Goal: Check status: Check status

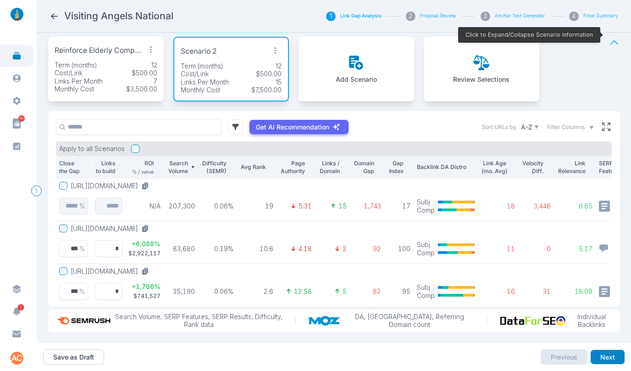
scroll to position [0, 114]
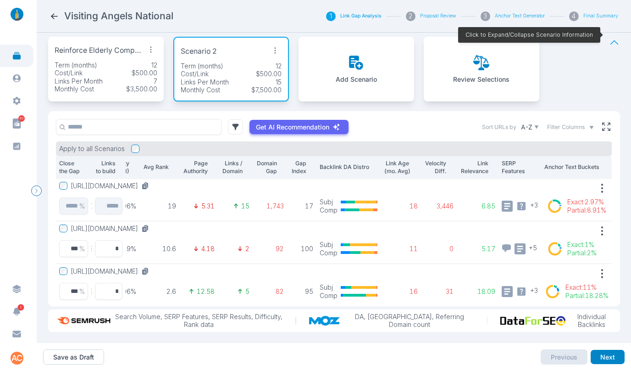
click at [573, 123] on span "Filter Columns" at bounding box center [566, 127] width 38 height 8
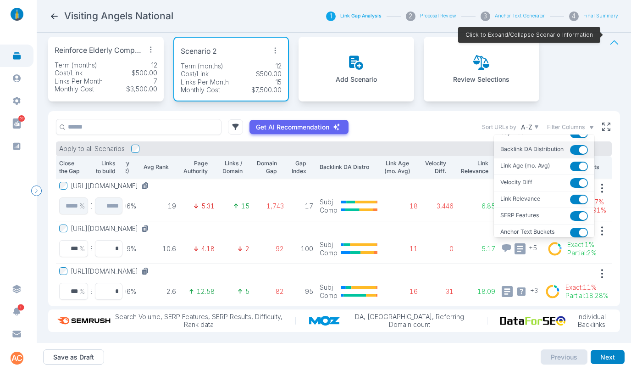
scroll to position [168, 0]
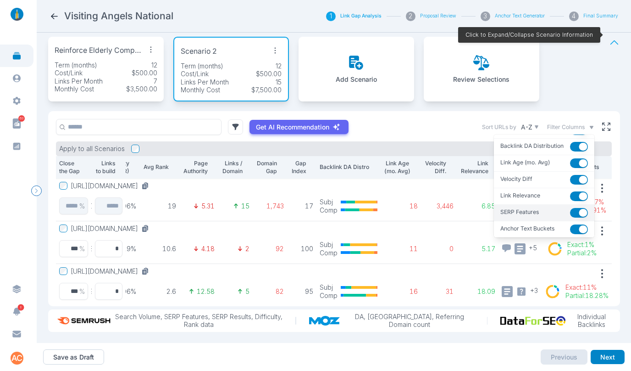
click at [570, 208] on button "button" at bounding box center [579, 213] width 18 height 10
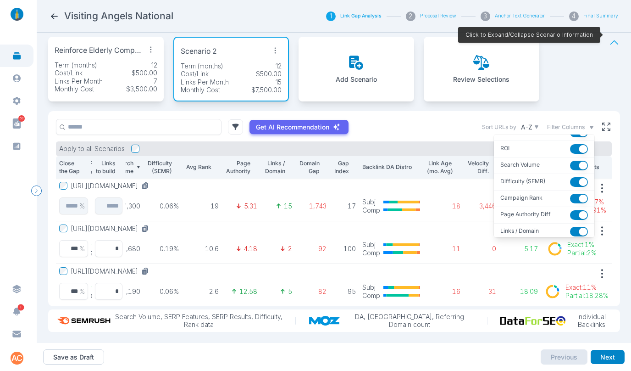
scroll to position [28, 0]
click at [434, 190] on td "18" at bounding box center [443, 199] width 41 height 43
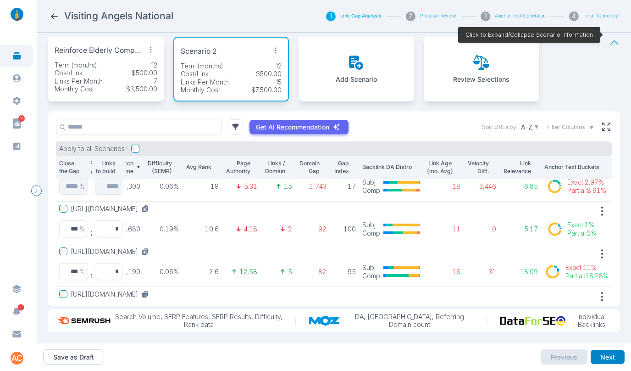
scroll to position [11, 71]
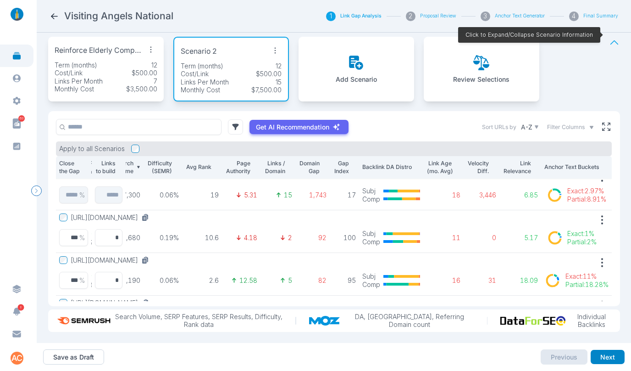
click at [565, 123] on span "Filter Columns" at bounding box center [566, 127] width 38 height 8
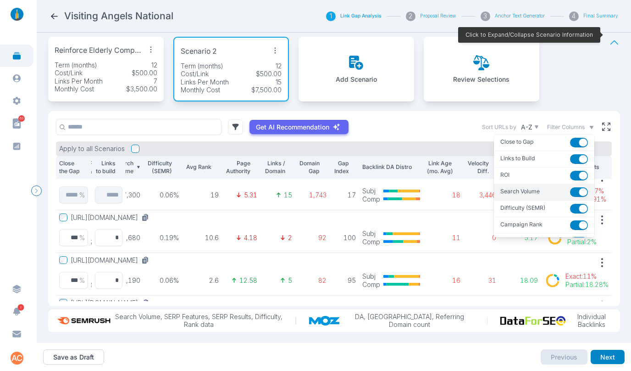
scroll to position [0, 0]
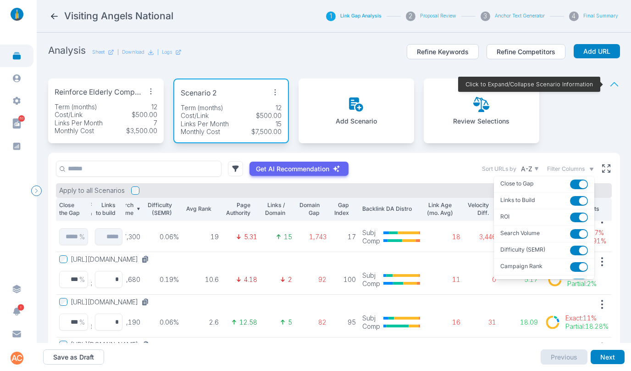
click at [261, 246] on td "15" at bounding box center [278, 230] width 35 height 43
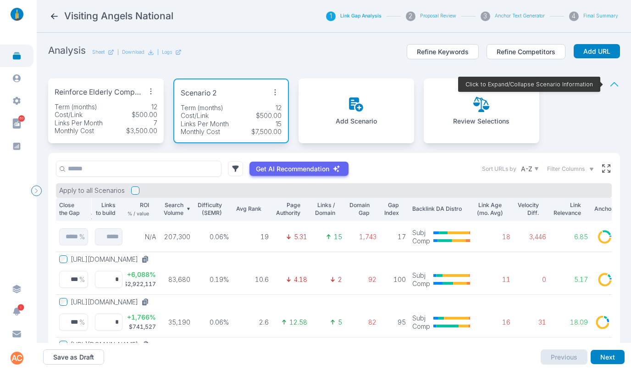
scroll to position [11, 0]
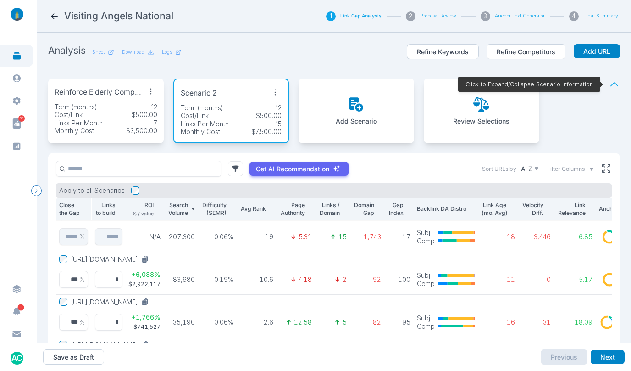
click at [153, 257] on button "[URL][DOMAIN_NAME]" at bounding box center [112, 259] width 82 height 8
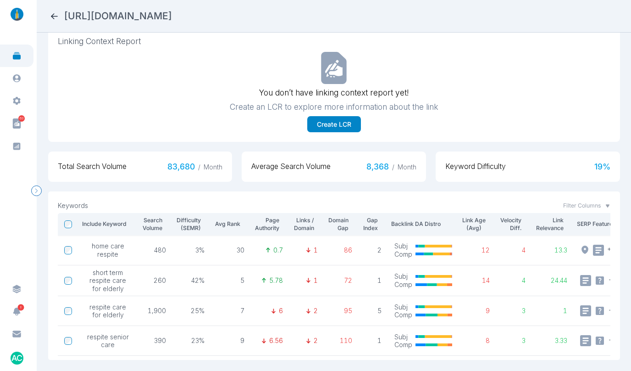
click at [53, 13] on icon at bounding box center [55, 16] width 10 height 10
